Goal: Information Seeking & Learning: Learn about a topic

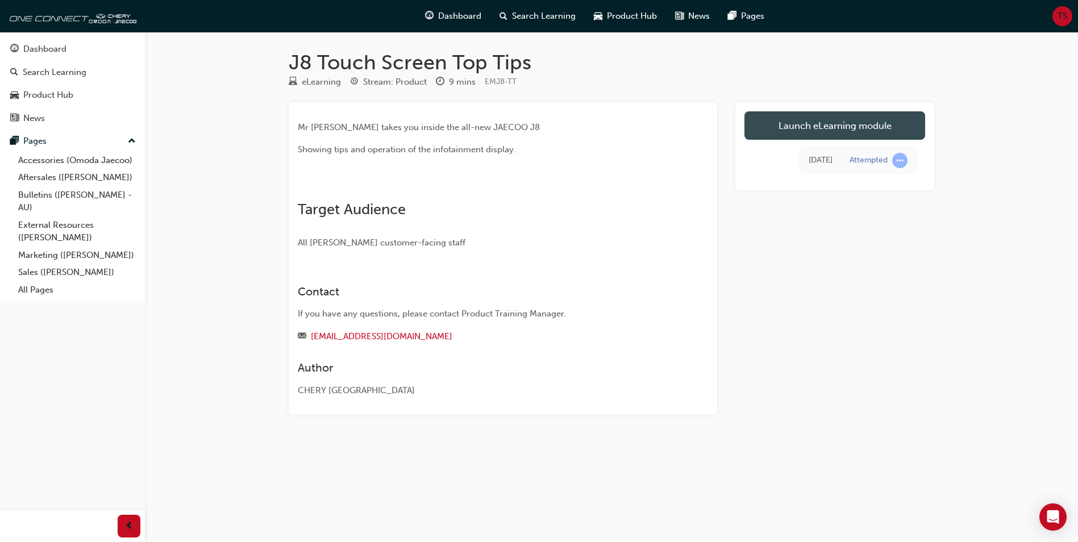
click at [841, 122] on link "Launch eLearning module" at bounding box center [834, 125] width 181 height 28
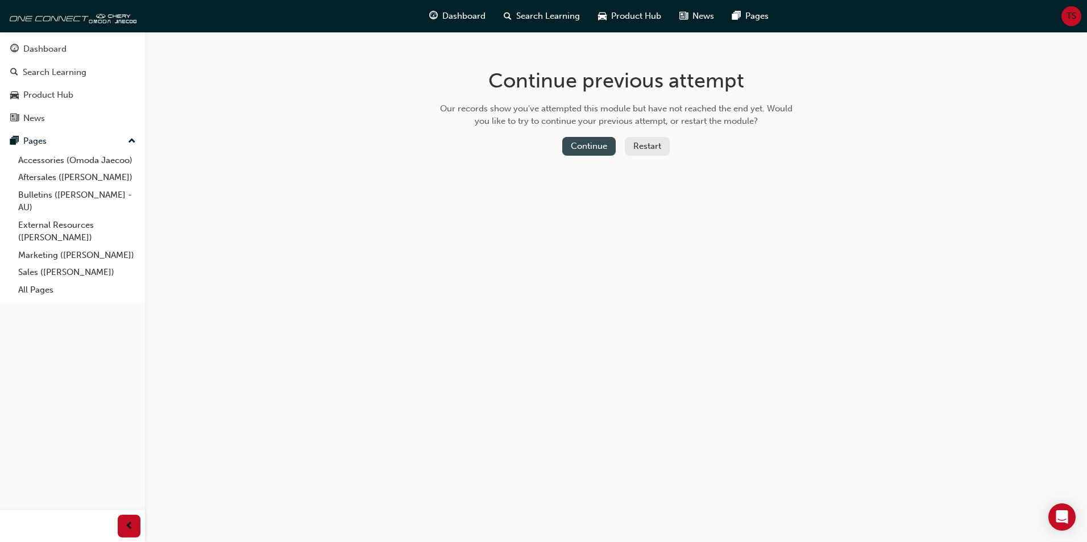
click at [585, 146] on button "Continue" at bounding box center [588, 146] width 53 height 19
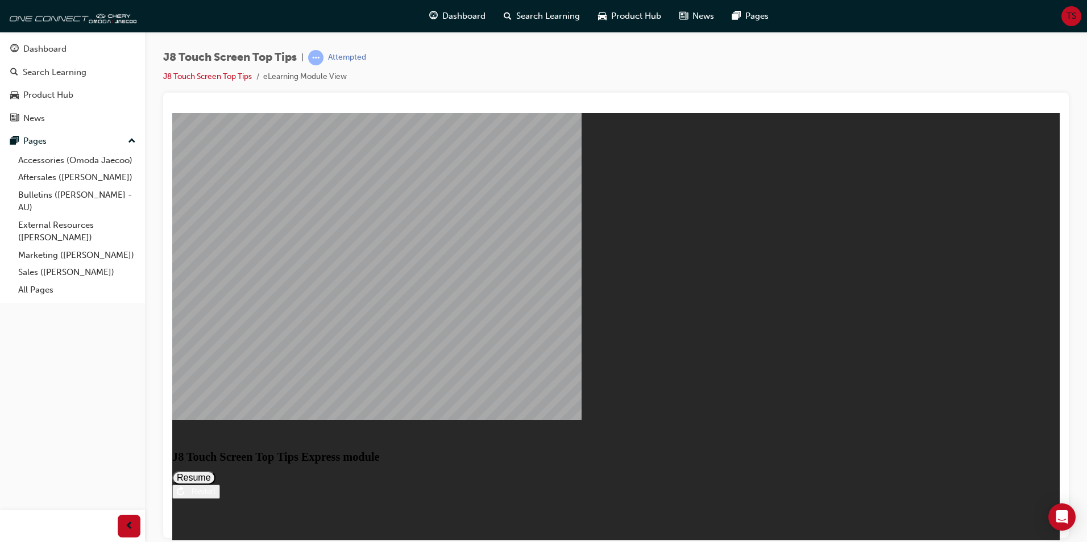
click at [215, 471] on button "Resume" at bounding box center [193, 478] width 43 height 14
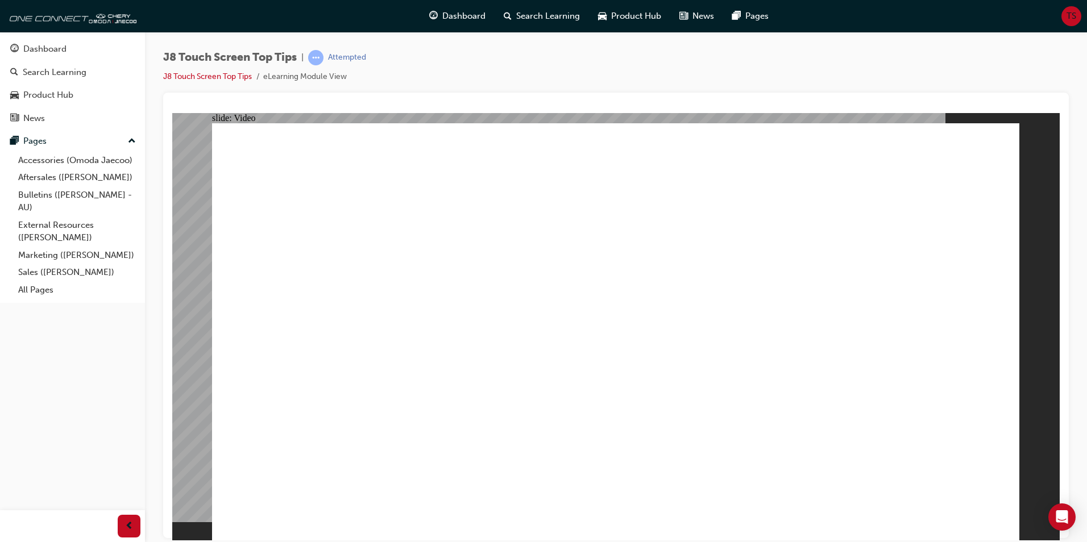
click at [56, 13] on img at bounding box center [71, 16] width 131 height 23
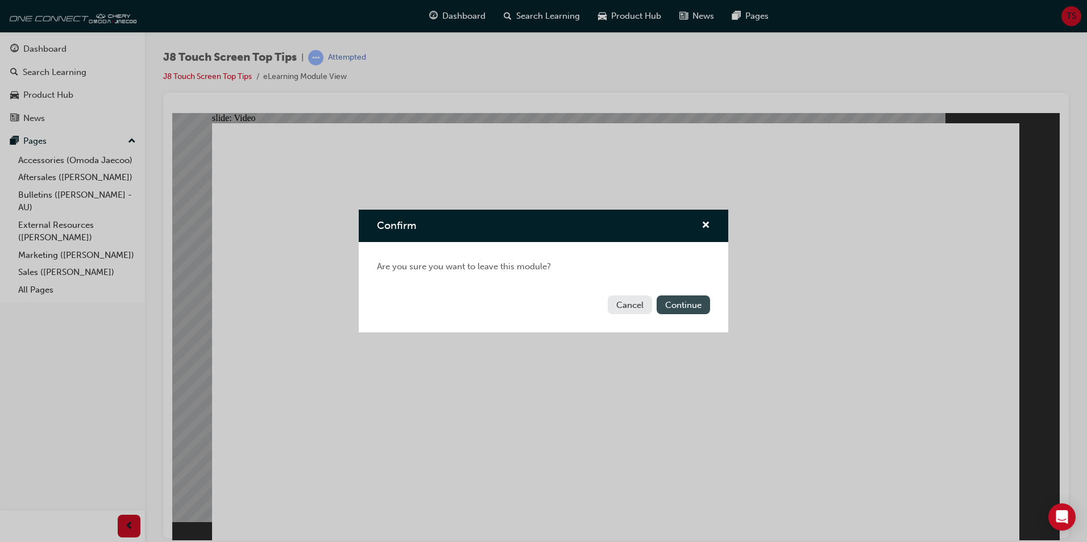
click at [673, 301] on button "Continue" at bounding box center [682, 305] width 53 height 19
